Goal: Information Seeking & Learning: Learn about a topic

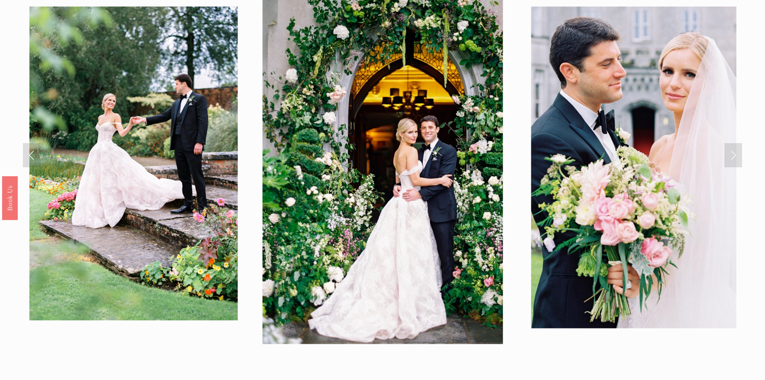
scroll to position [1045, 0]
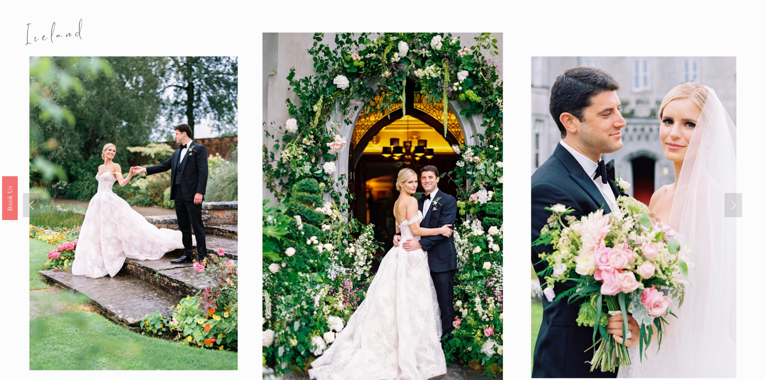
click at [733, 193] on link "Next Slide" at bounding box center [734, 205] width 18 height 24
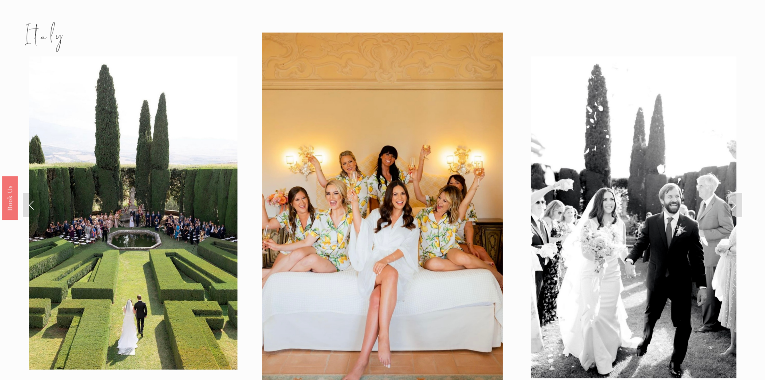
click at [729, 193] on link "Next Slide" at bounding box center [734, 205] width 18 height 24
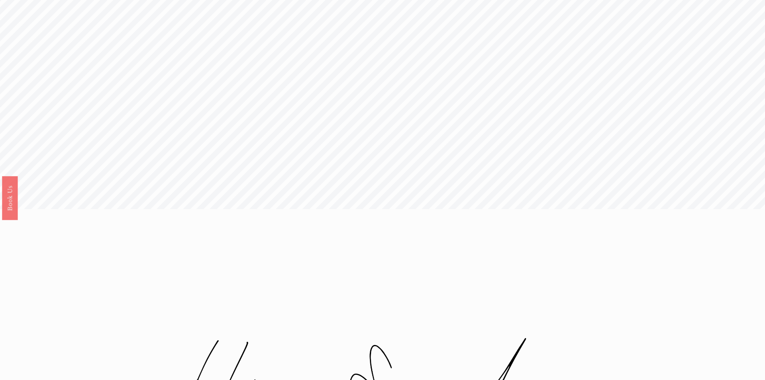
scroll to position [0, 0]
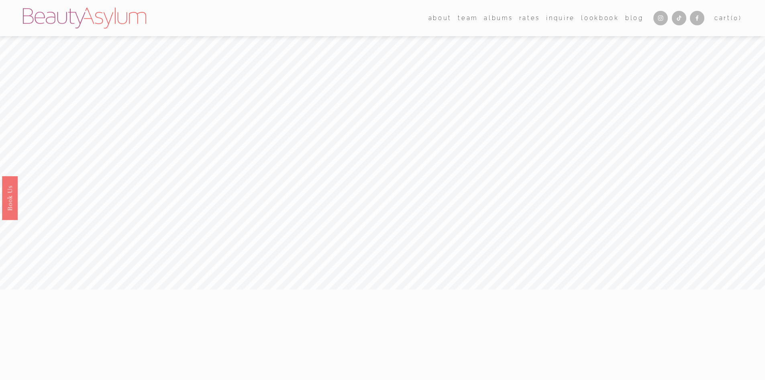
click at [525, 22] on link "Rates" at bounding box center [529, 18] width 21 height 12
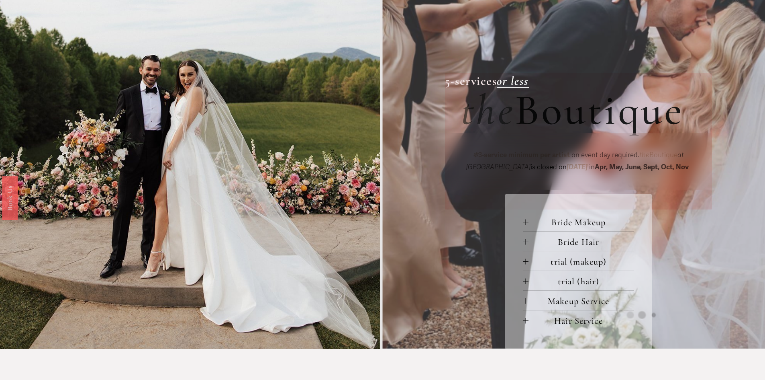
scroll to position [362, 0]
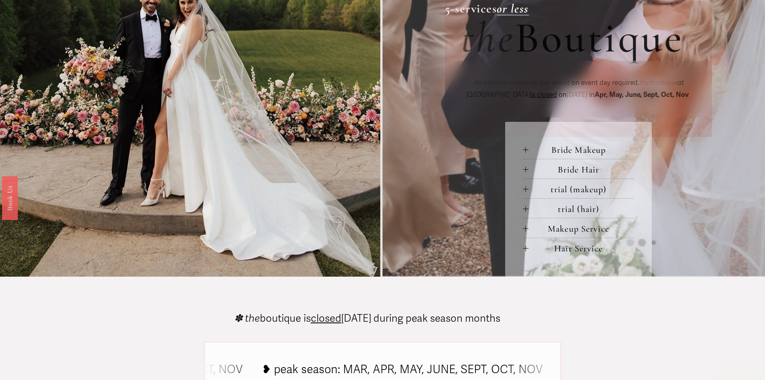
click at [560, 155] on span "Bride Makeup" at bounding box center [582, 149] width 106 height 11
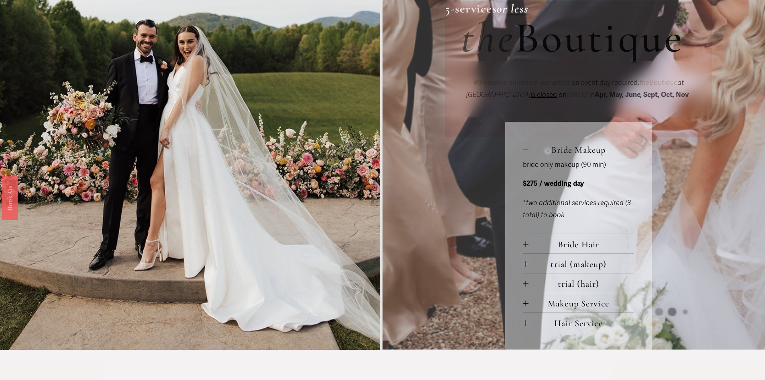
click at [566, 239] on button "Bride Hair" at bounding box center [578, 243] width 111 height 19
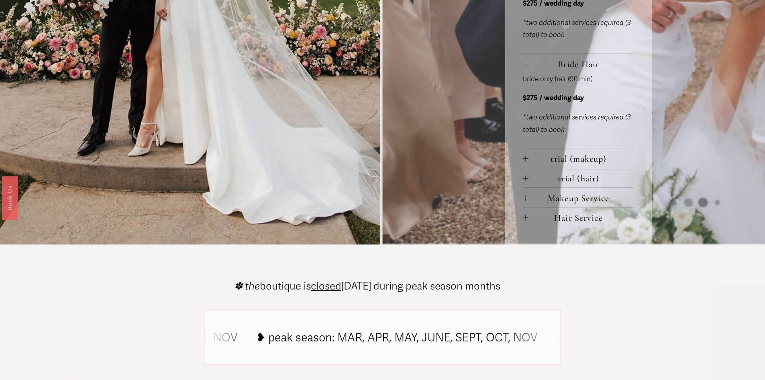
scroll to position [562, 0]
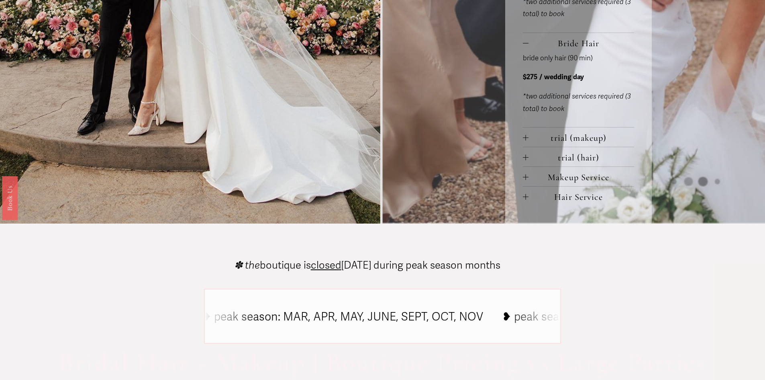
click at [579, 138] on span "trial (makeup)" at bounding box center [582, 137] width 106 height 11
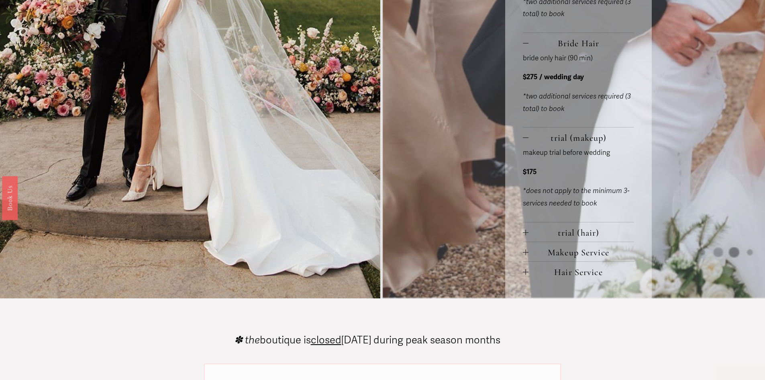
click at [571, 236] on span "trial (hair)" at bounding box center [582, 232] width 106 height 11
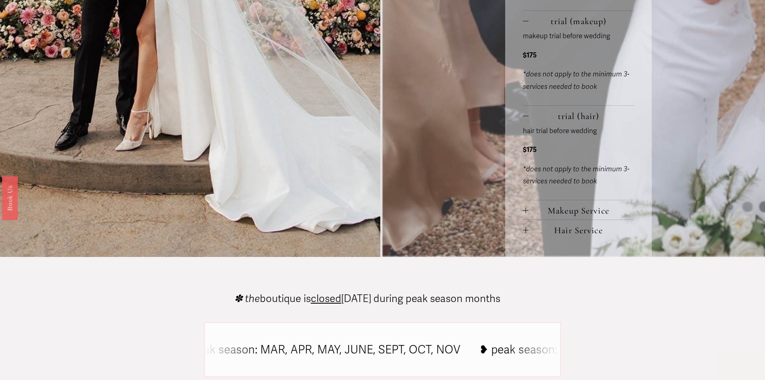
scroll to position [683, 0]
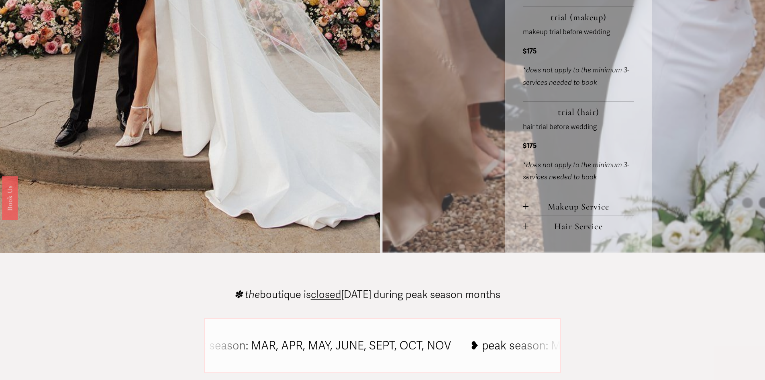
click at [583, 203] on span "Makeup Service" at bounding box center [582, 206] width 106 height 11
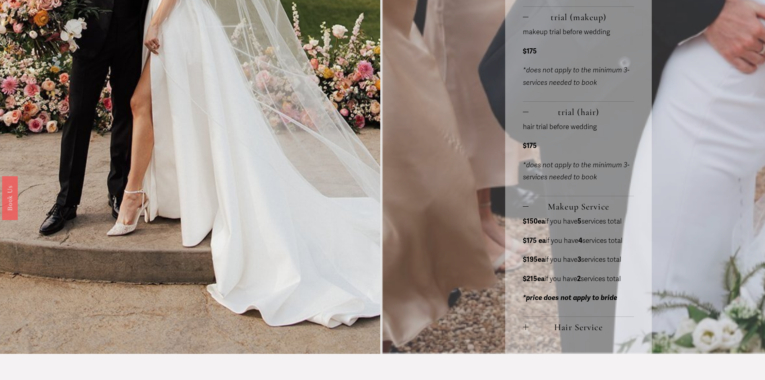
click at [585, 321] on button "Hair Service" at bounding box center [578, 326] width 111 height 19
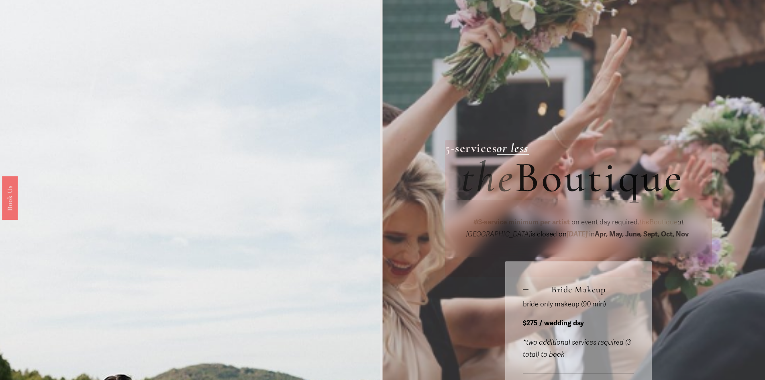
scroll to position [221, 0]
